Goal: Task Accomplishment & Management: Manage account settings

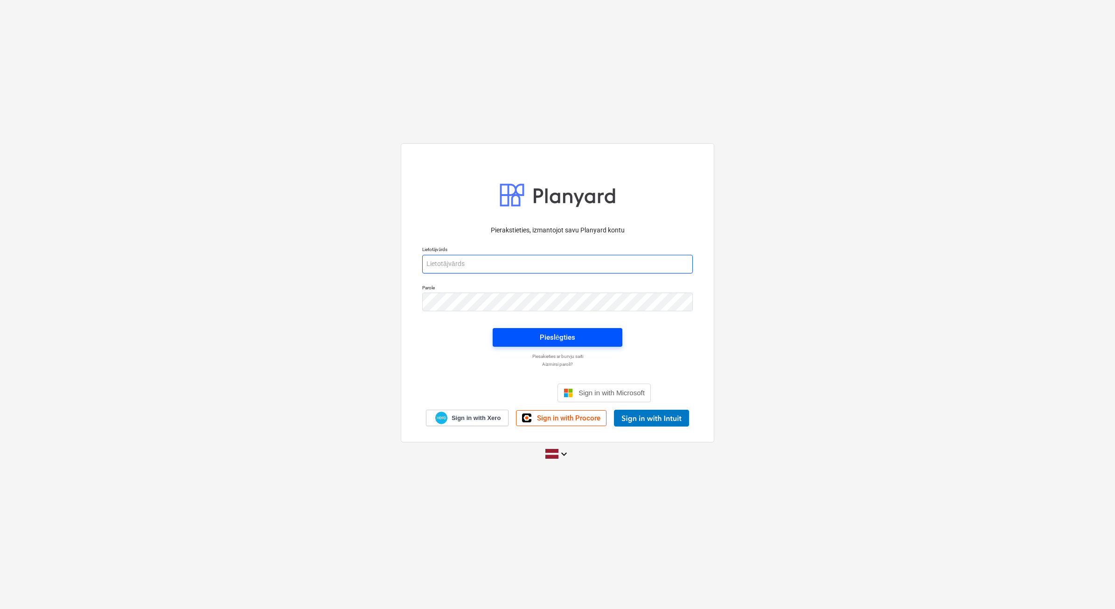
type input "[EMAIL_ADDRESS][DOMAIN_NAME]"
click at [565, 336] on div "Pieslēgties" at bounding box center [557, 337] width 35 height 12
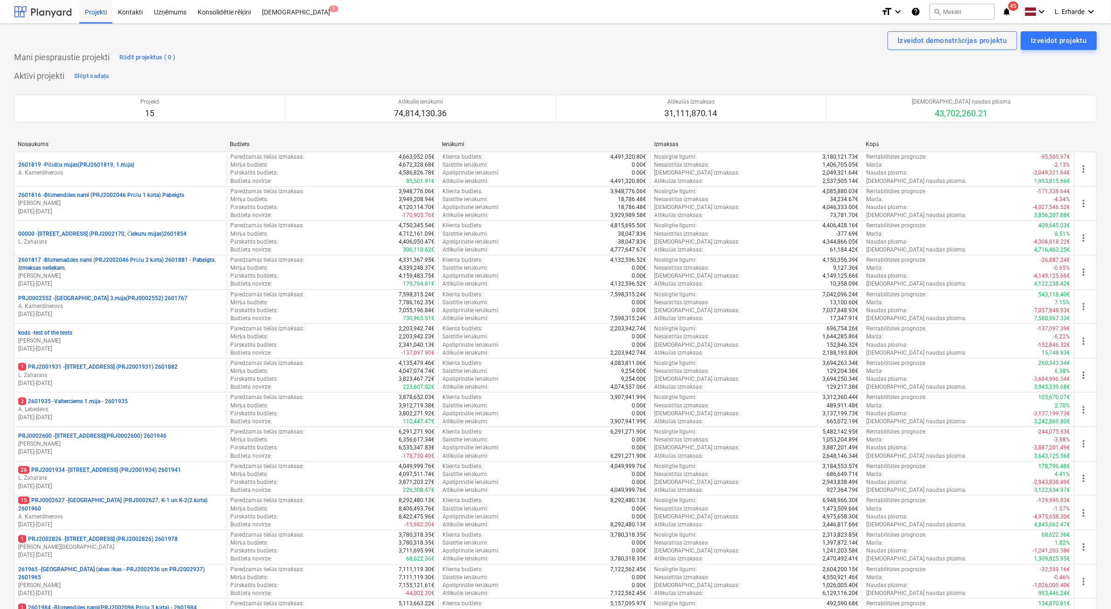
click at [42, 8] on div at bounding box center [43, 11] width 58 height 23
click at [1093, 9] on icon "keyboard_arrow_down" at bounding box center [1091, 11] width 11 height 11
click at [40, 7] on div at bounding box center [555, 304] width 1111 height 609
click at [49, 8] on div at bounding box center [43, 11] width 58 height 23
click at [891, 12] on icon "format_size" at bounding box center [886, 11] width 11 height 11
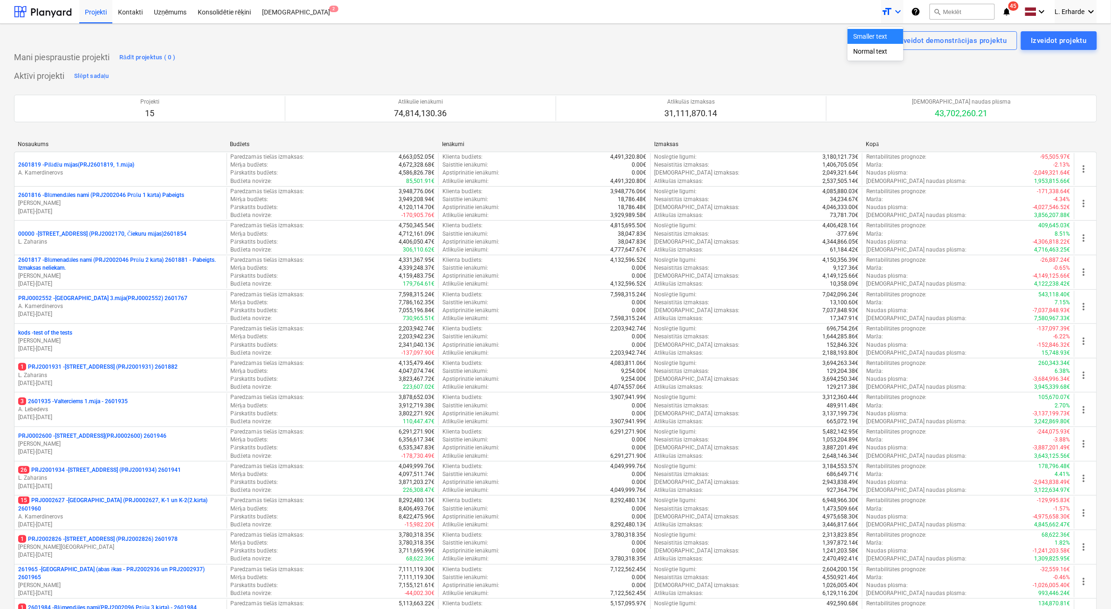
click at [698, 45] on div at bounding box center [555, 304] width 1111 height 609
click at [166, 11] on div "Uzņēmums" at bounding box center [170, 12] width 44 height 24
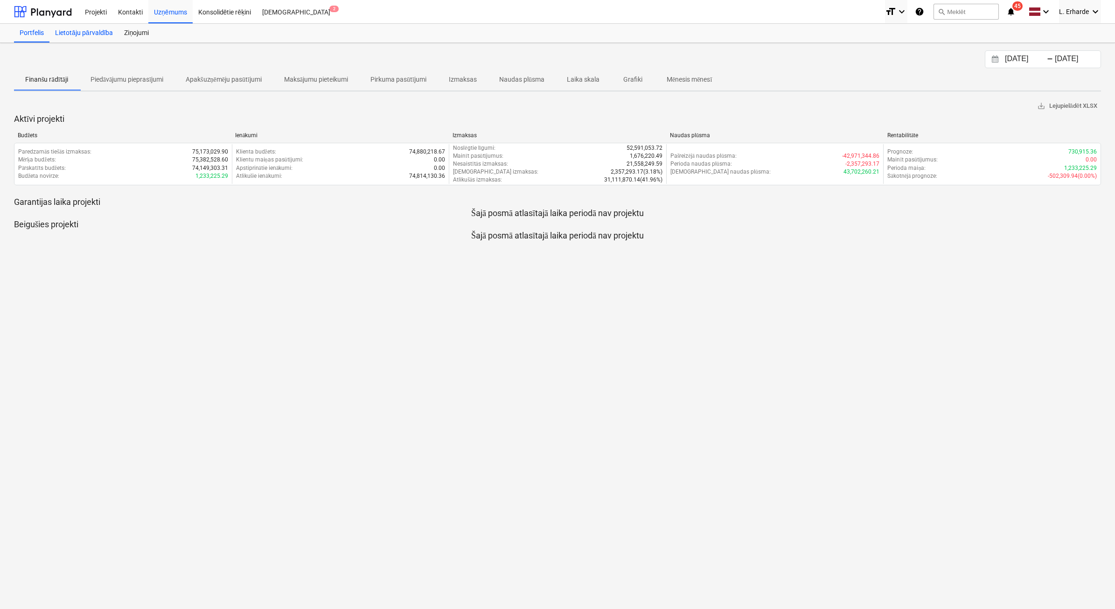
click at [97, 33] on div "Lietotāju pārvaldība" at bounding box center [83, 33] width 69 height 19
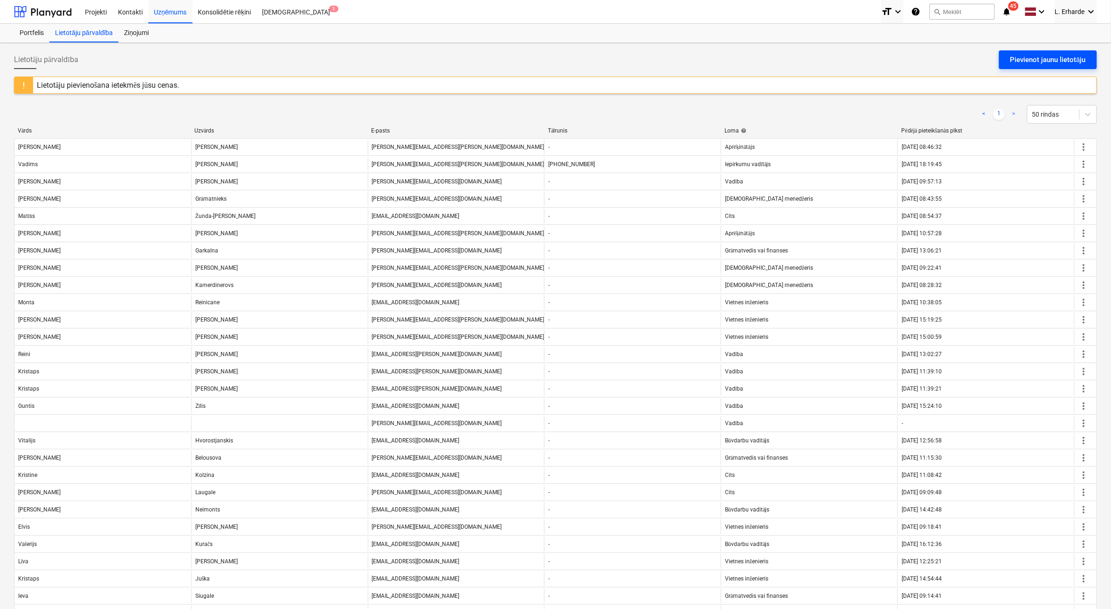
click at [1046, 56] on div "Pievienot jaunu lietotāju" at bounding box center [1049, 60] width 76 height 12
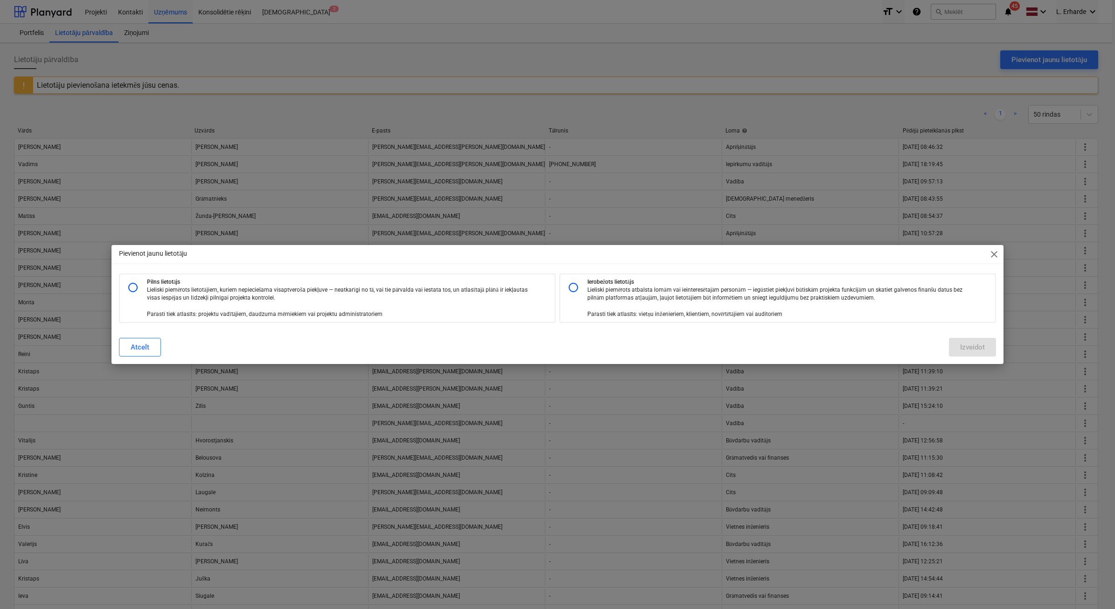
click at [187, 289] on p "Lieliski piemērots lietotājiem, kuriem nepieciešama visaptveroša piekļuve — nea…" at bounding box center [341, 302] width 389 height 32
radio input "true"
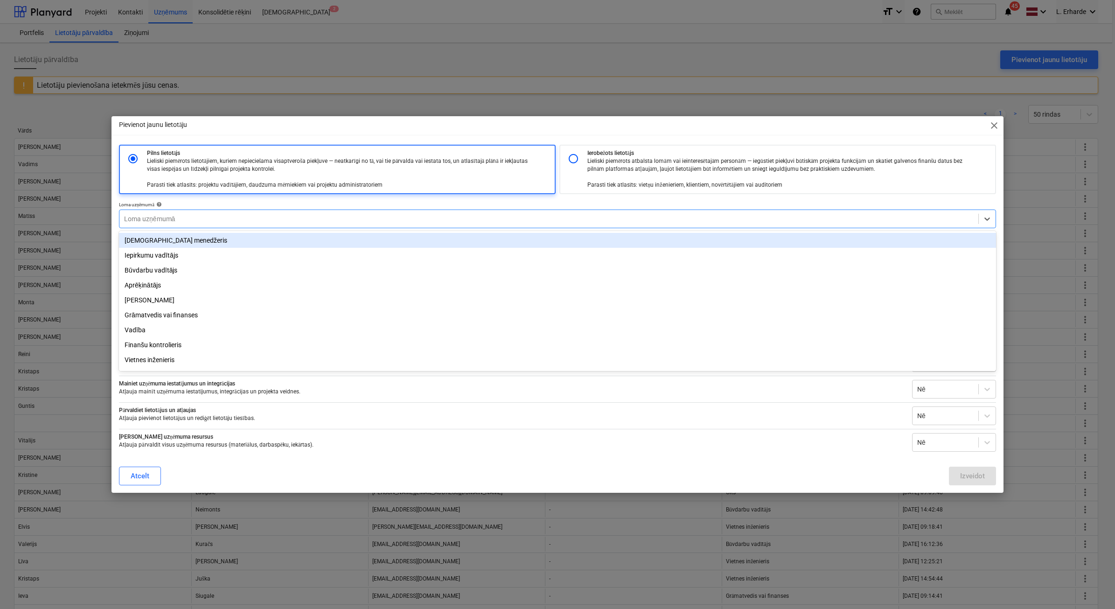
click at [217, 217] on div at bounding box center [548, 218] width 849 height 9
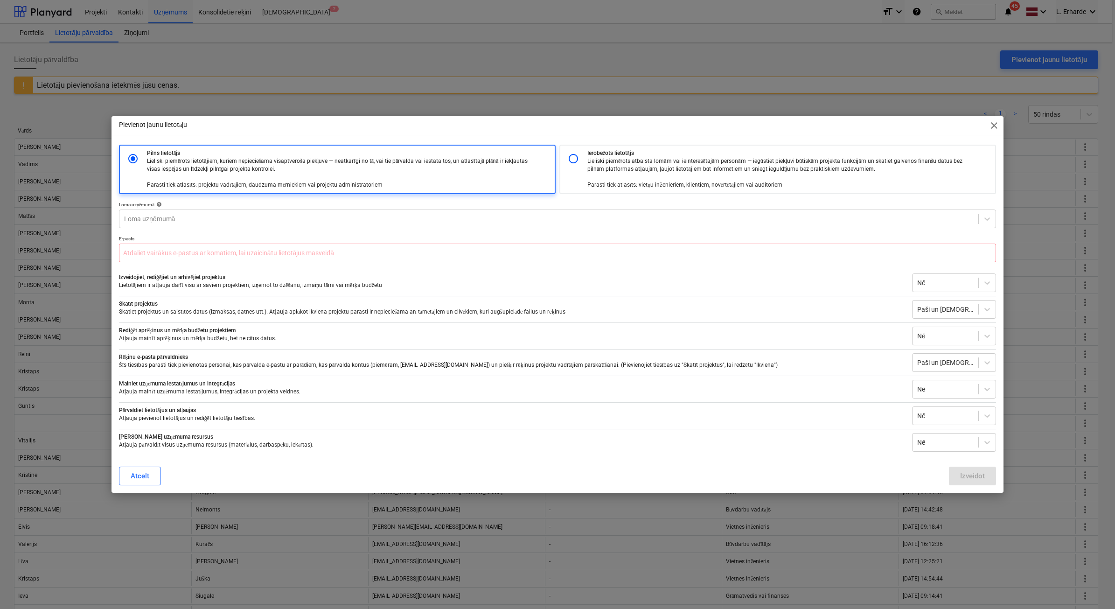
click at [840, 66] on div "Pievienot jaunu lietotāju close Pilns lietotājs Lieliski piemērots lietotājiem,…" at bounding box center [557, 304] width 1115 height 609
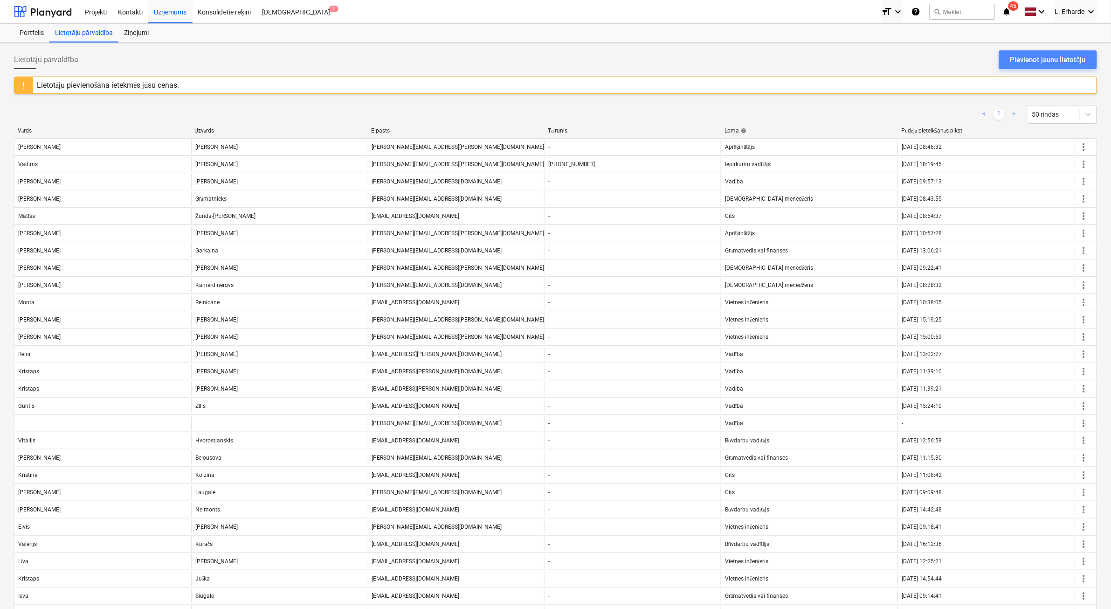
click at [1045, 58] on div "Pievienot jaunu lietotāju" at bounding box center [1049, 60] width 76 height 12
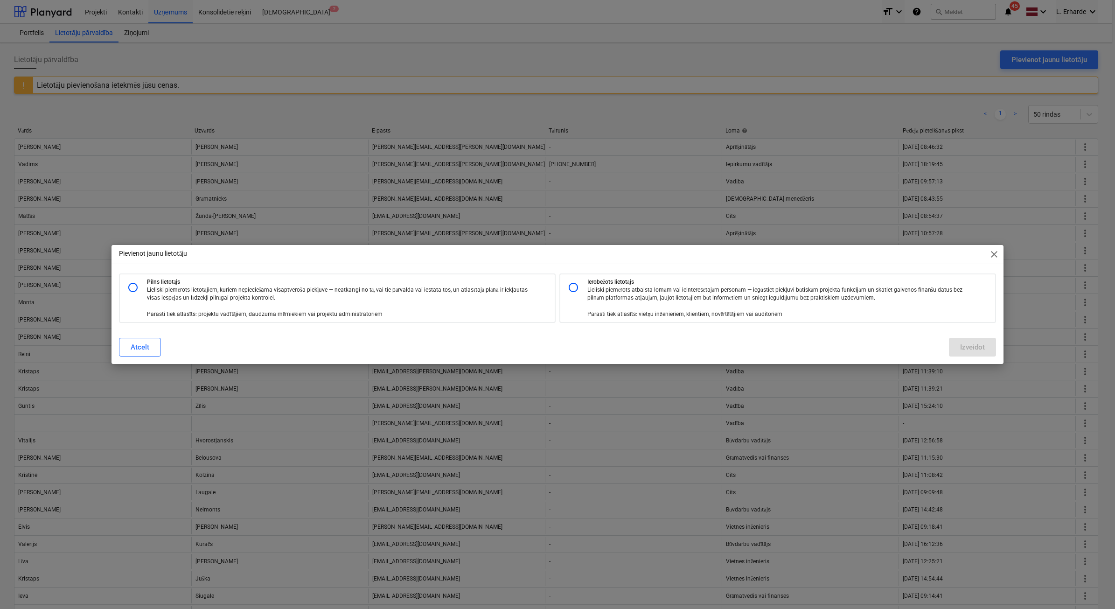
click at [145, 283] on div at bounding box center [135, 287] width 23 height 19
radio input "true"
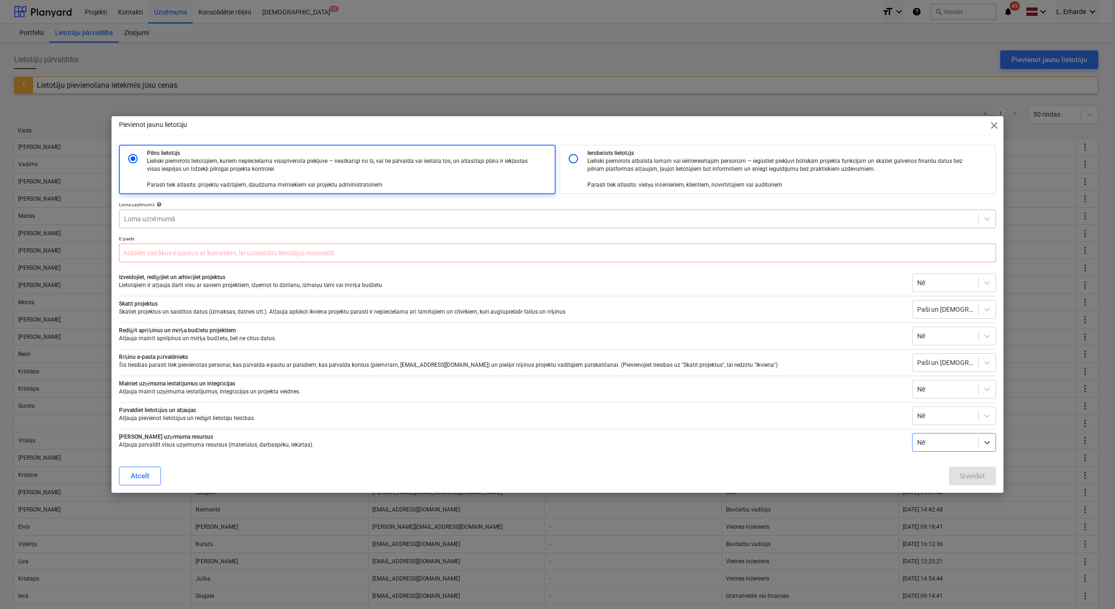
click at [269, 215] on div at bounding box center [548, 218] width 849 height 9
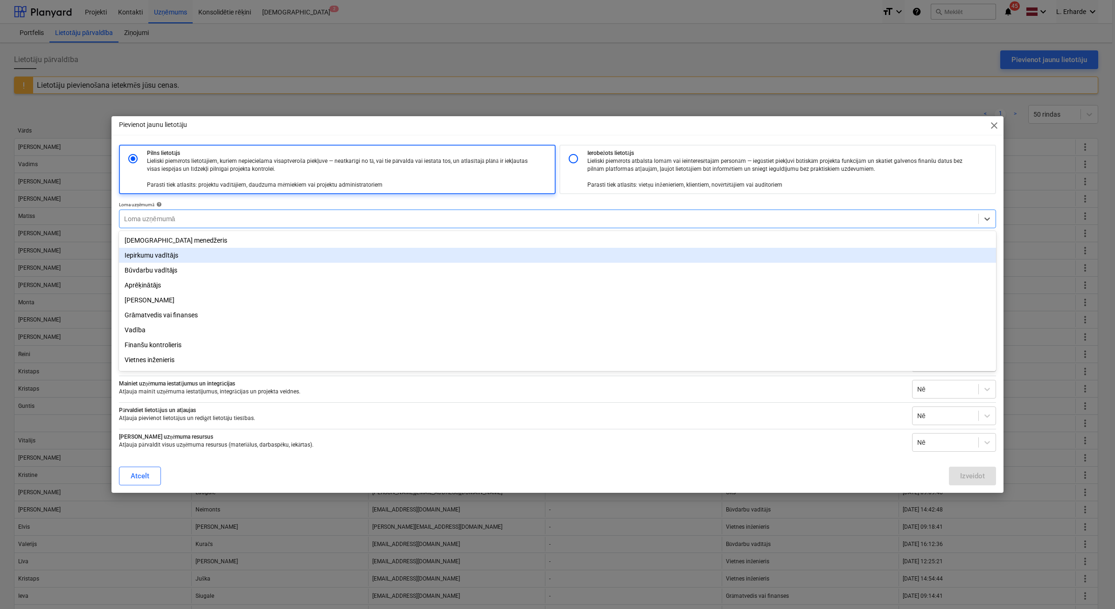
click at [248, 255] on div "Iepirkumu vadītājs" at bounding box center [557, 255] width 877 height 15
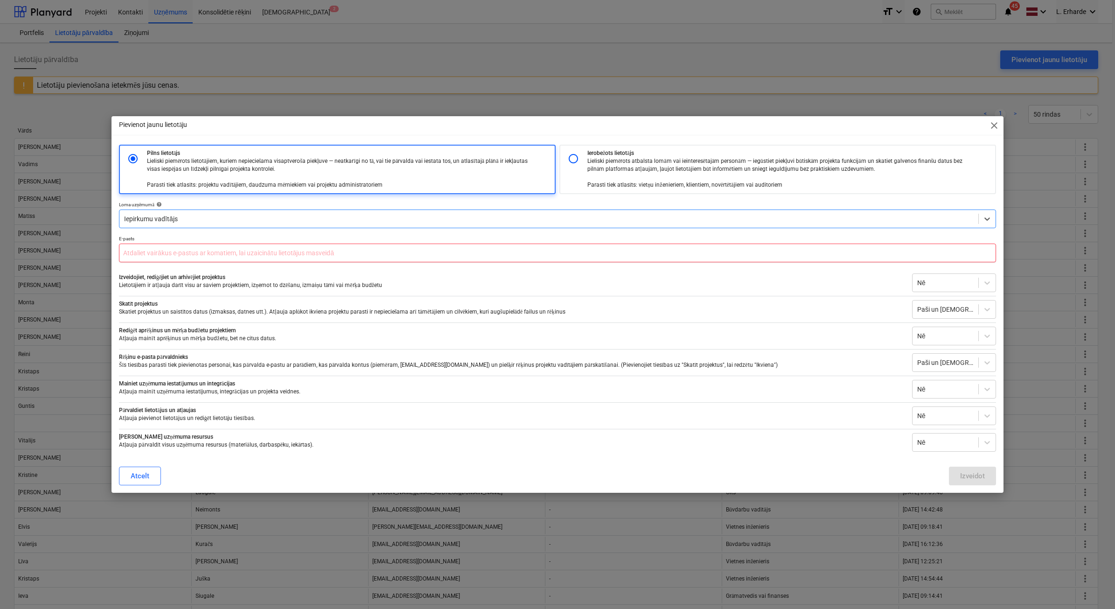
click at [306, 252] on input "text" at bounding box center [557, 252] width 877 height 19
type input "[PERSON_NAME][EMAIL_ADDRESS][DOMAIN_NAME]"
click at [971, 479] on div "Izveidot" at bounding box center [972, 476] width 25 height 12
click at [996, 126] on span "close" at bounding box center [993, 125] width 11 height 11
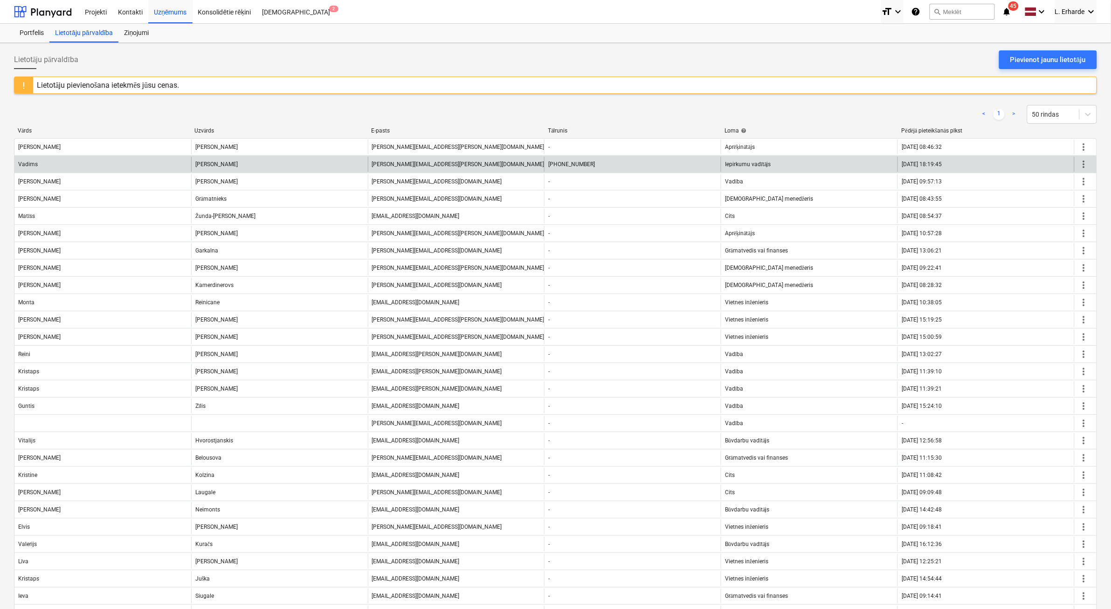
click at [64, 168] on div "Vadims" at bounding box center [102, 164] width 177 height 15
click at [211, 166] on div "[PERSON_NAME]" at bounding box center [279, 164] width 177 height 15
click at [1082, 165] on span "more_vert" at bounding box center [1084, 164] width 11 height 11
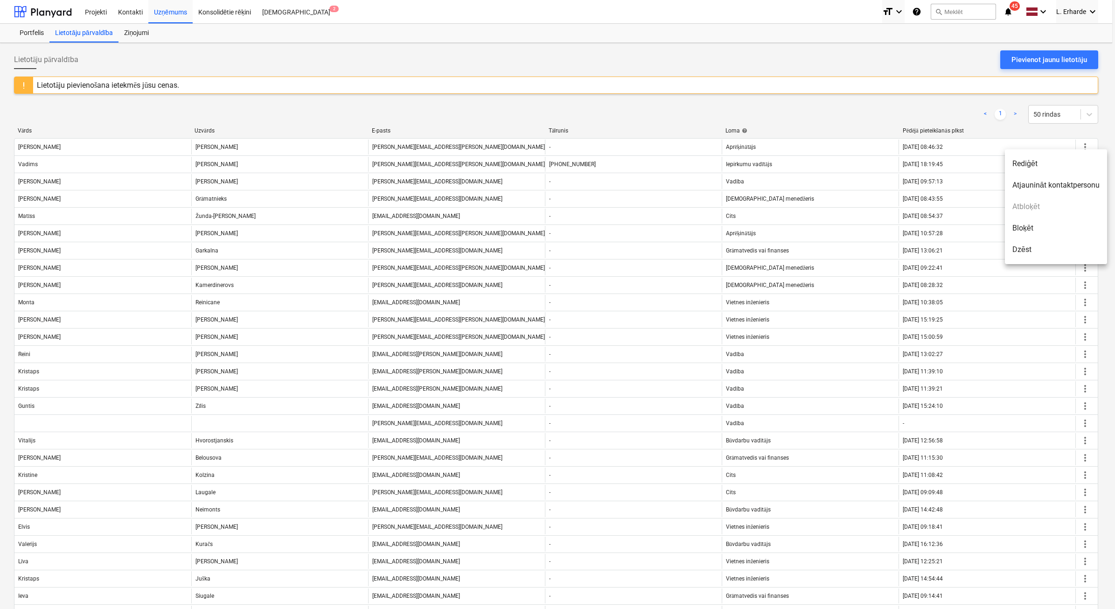
click at [277, 168] on div at bounding box center [557, 304] width 1115 height 609
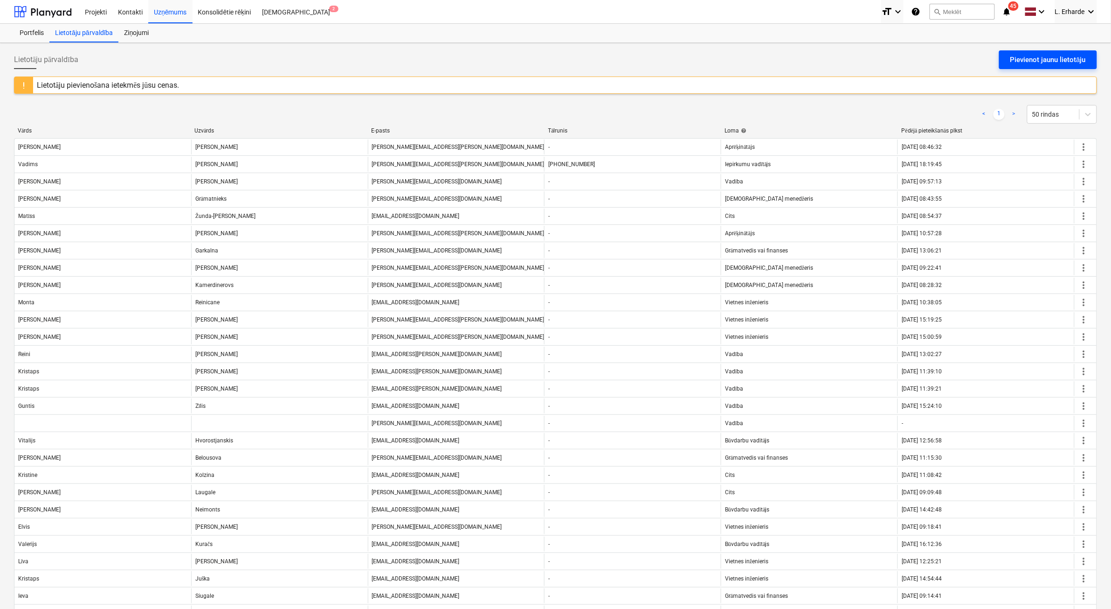
click at [1057, 56] on div "Pievienot jaunu lietotāju" at bounding box center [1049, 60] width 76 height 12
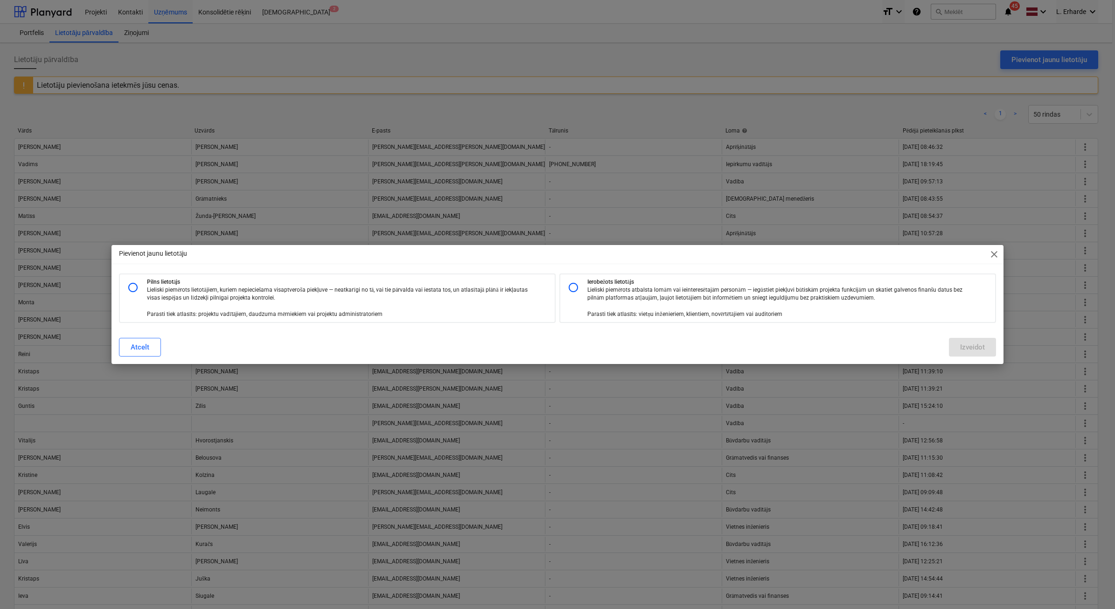
click at [150, 291] on p "Lieliski piemērots lietotājiem, kuriem nepieciešama visaptveroša piekļuve — nea…" at bounding box center [341, 302] width 389 height 32
radio input "true"
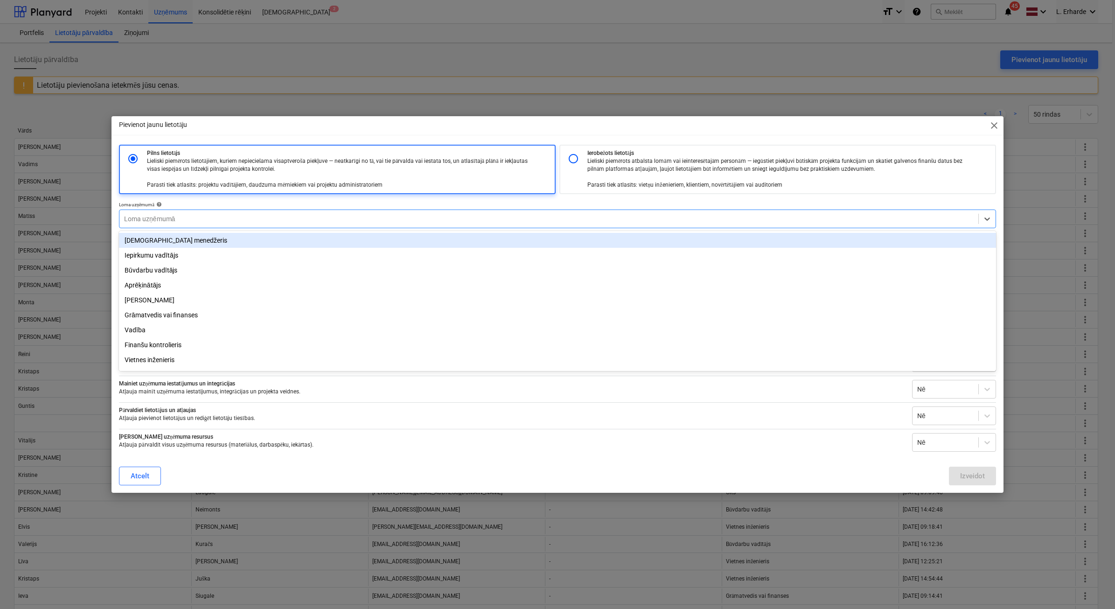
click at [251, 218] on div at bounding box center [548, 218] width 849 height 9
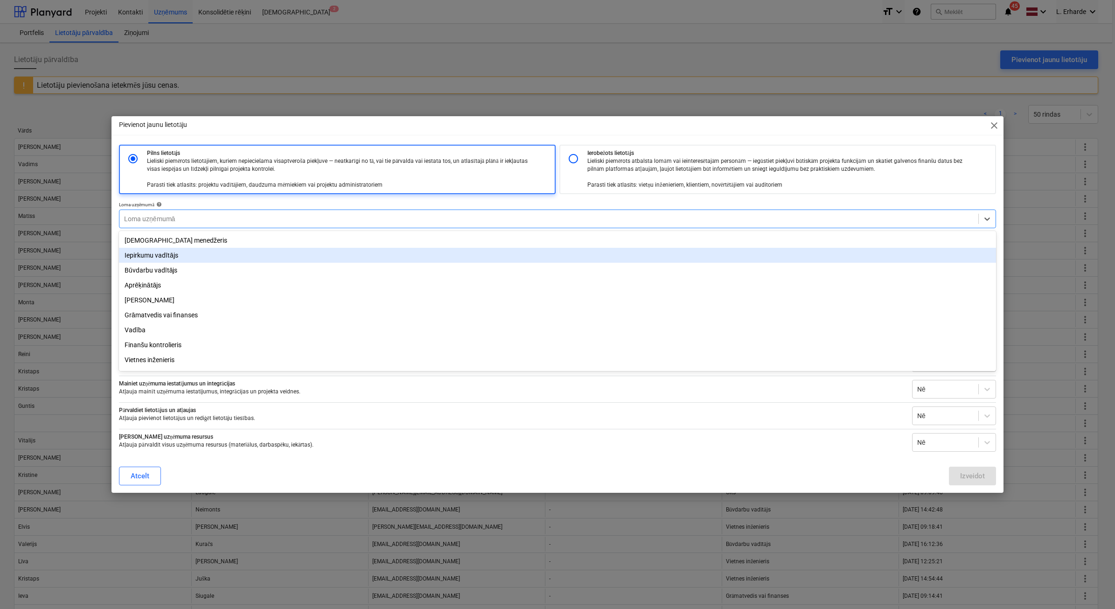
click at [233, 255] on div "Iepirkumu vadītājs" at bounding box center [557, 255] width 877 height 15
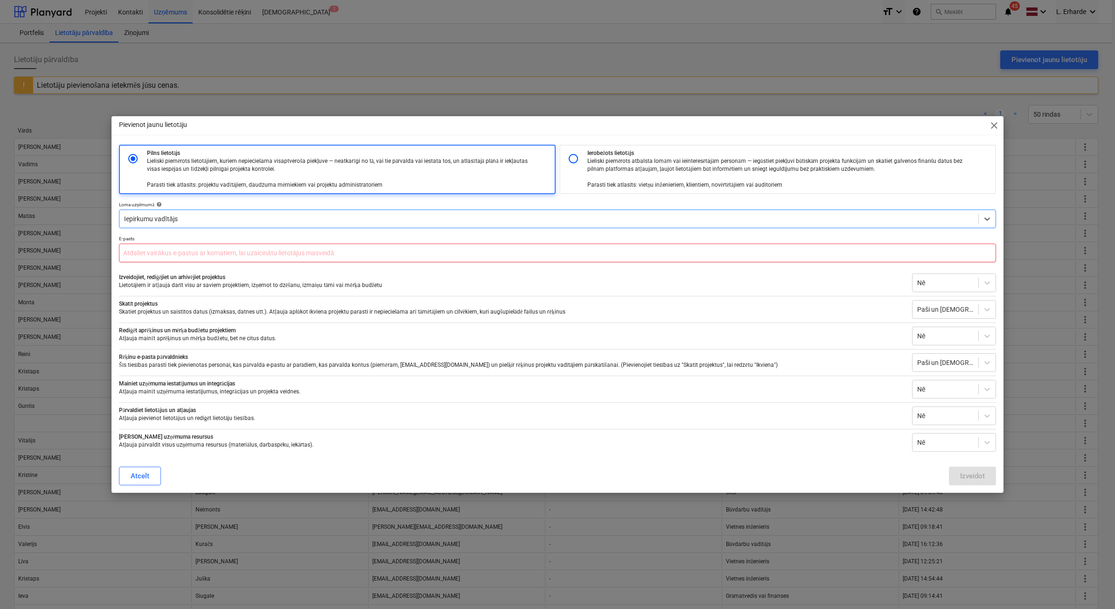
click at [389, 251] on input "text" at bounding box center [557, 252] width 877 height 19
type input "[EMAIL_ADDRESS][DOMAIN_NAME]"
click at [973, 471] on div "Izveidot" at bounding box center [972, 476] width 25 height 12
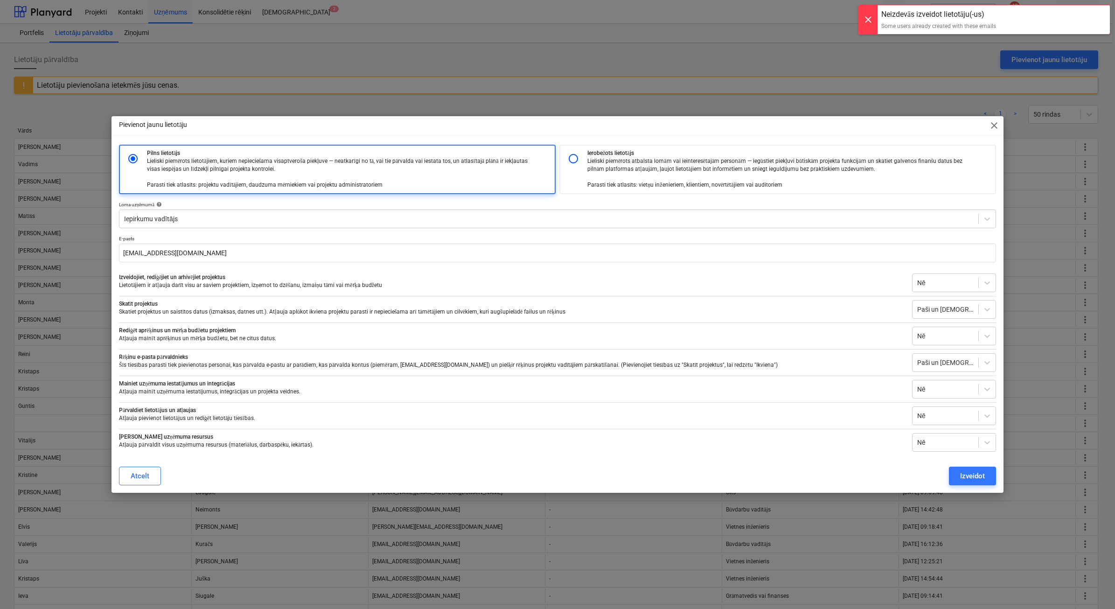
click at [993, 130] on span "close" at bounding box center [993, 125] width 11 height 11
